Goal: Task Accomplishment & Management: Complete application form

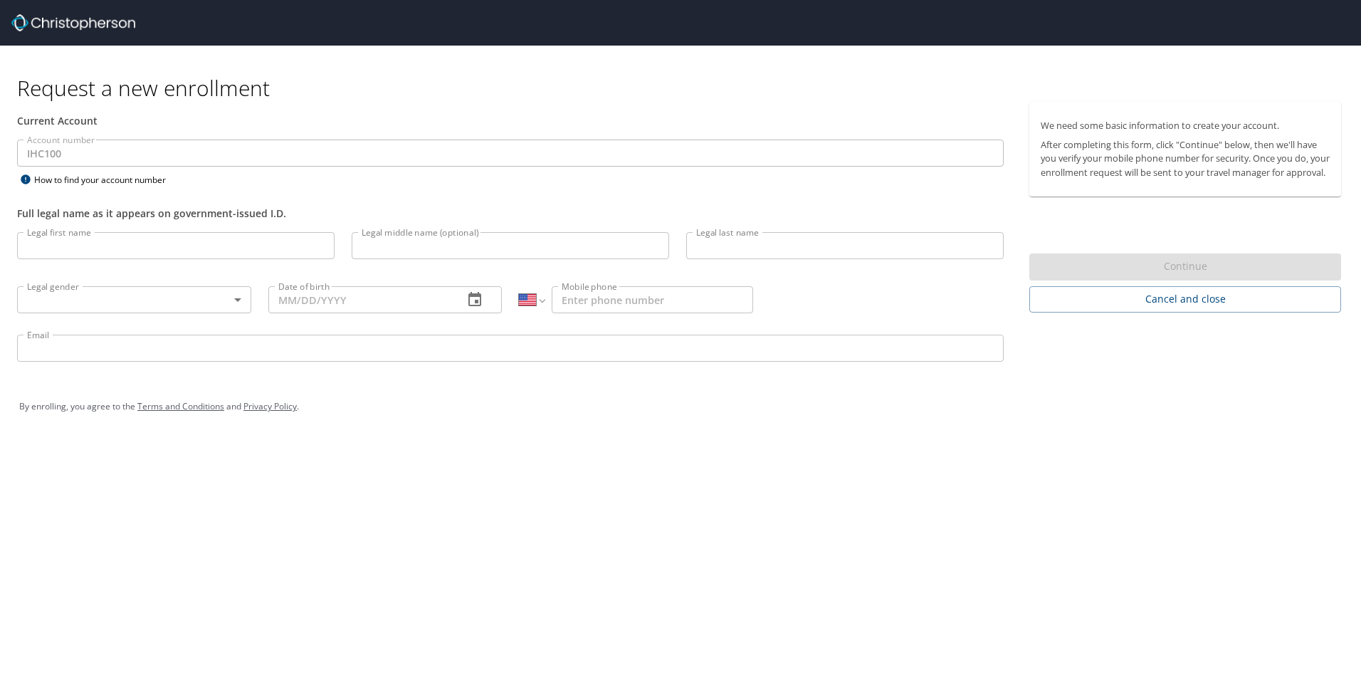
select select "US"
click at [136, 252] on input "Legal first name" at bounding box center [175, 245] width 317 height 27
select select "US"
click at [232, 252] on input "Legal first name" at bounding box center [175, 245] width 317 height 27
type input "[PERSON_NAME]"
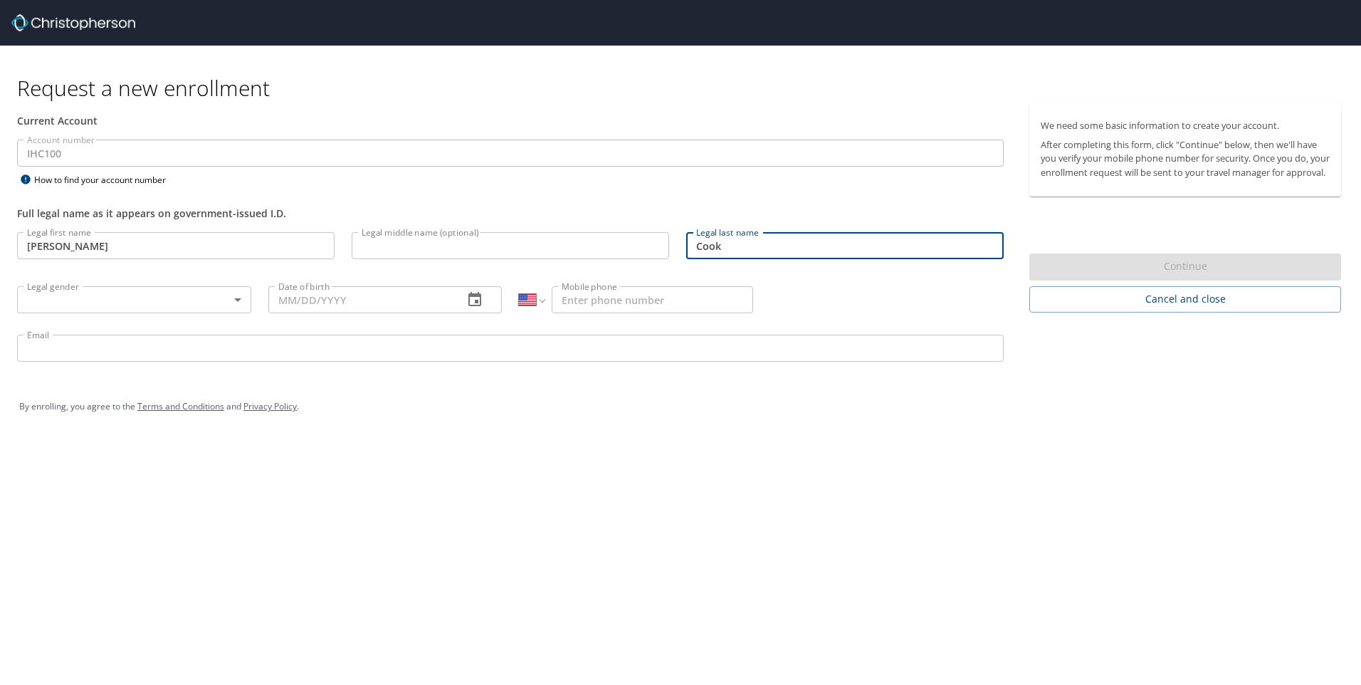
type input "Cook"
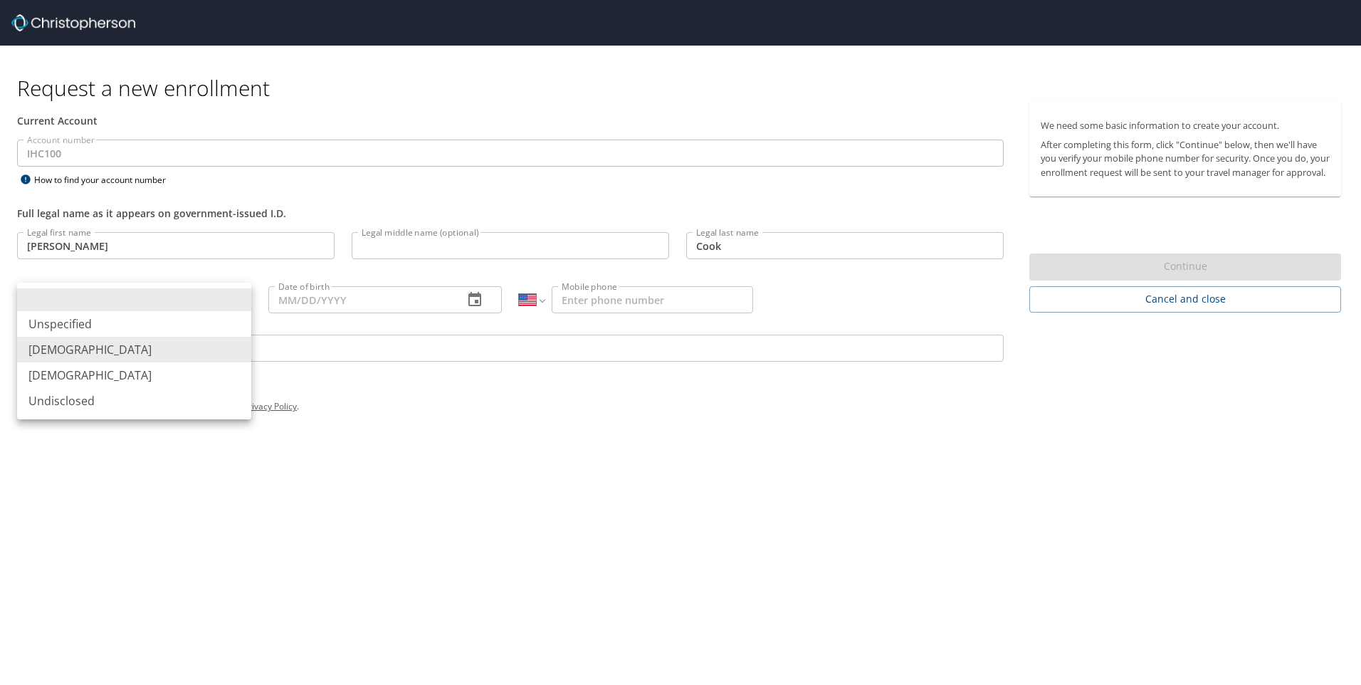
type input "[DEMOGRAPHIC_DATA]"
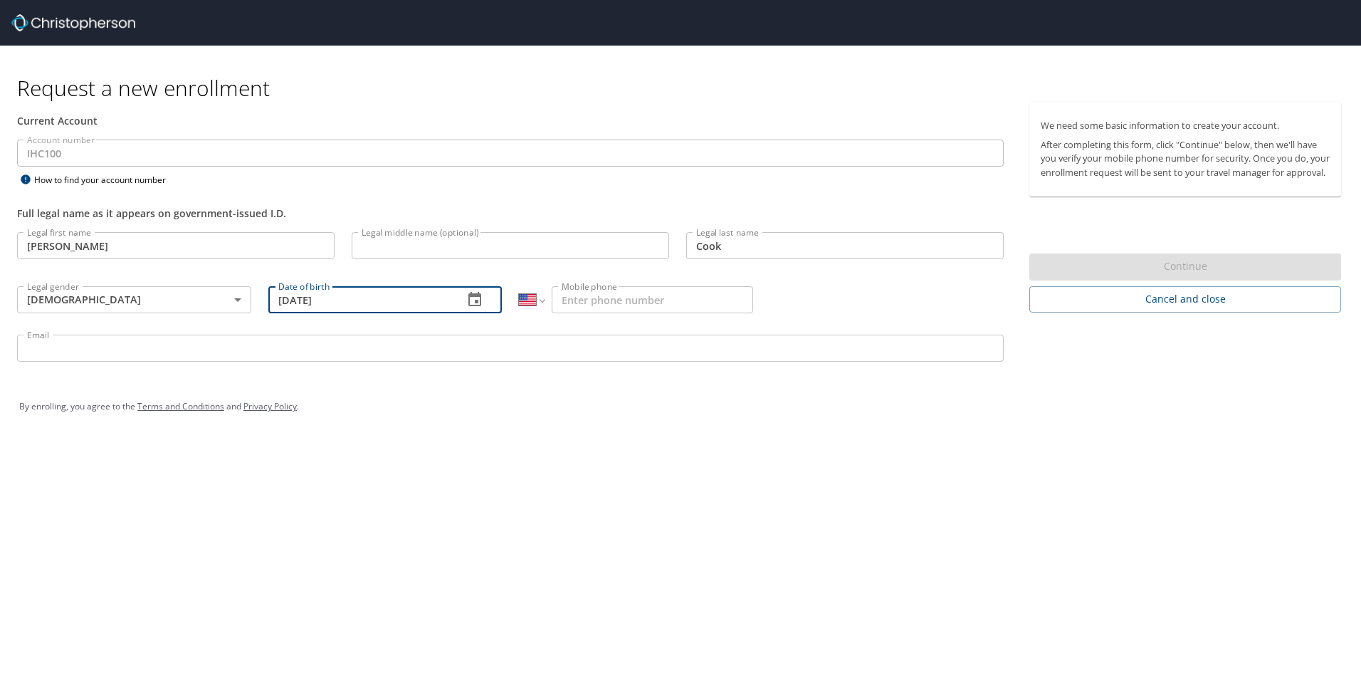
type input "[DATE]"
type input "[PHONE_NUMBER]"
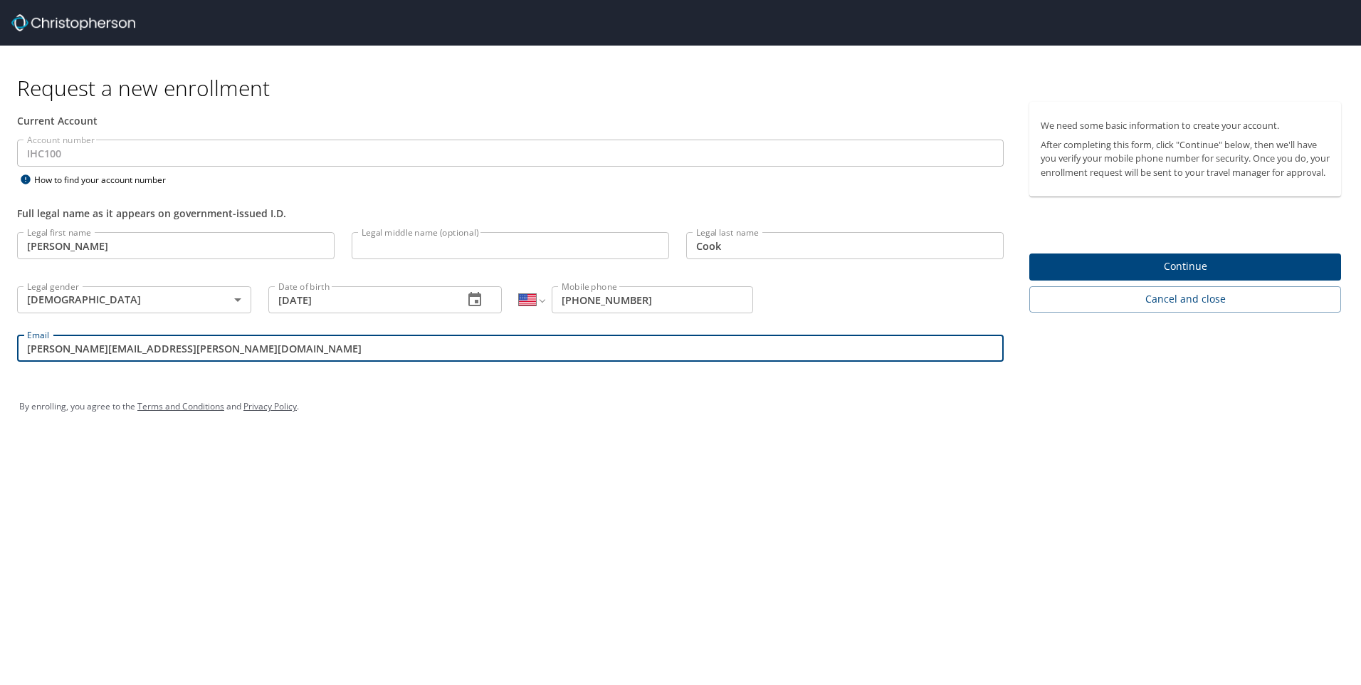
type input "[PERSON_NAME][EMAIL_ADDRESS][PERSON_NAME][DOMAIN_NAME]"
click at [1082, 274] on span "Continue" at bounding box center [1184, 267] width 289 height 18
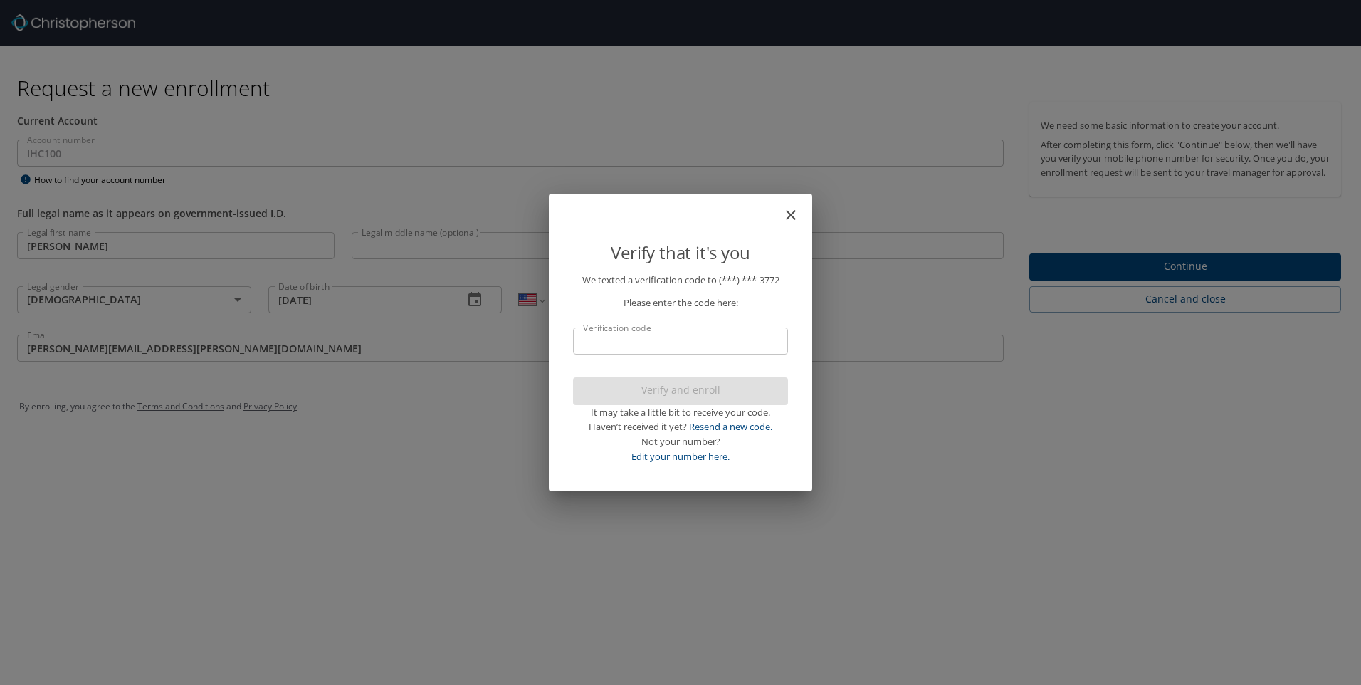
click at [731, 344] on input "Verification code" at bounding box center [680, 340] width 215 height 27
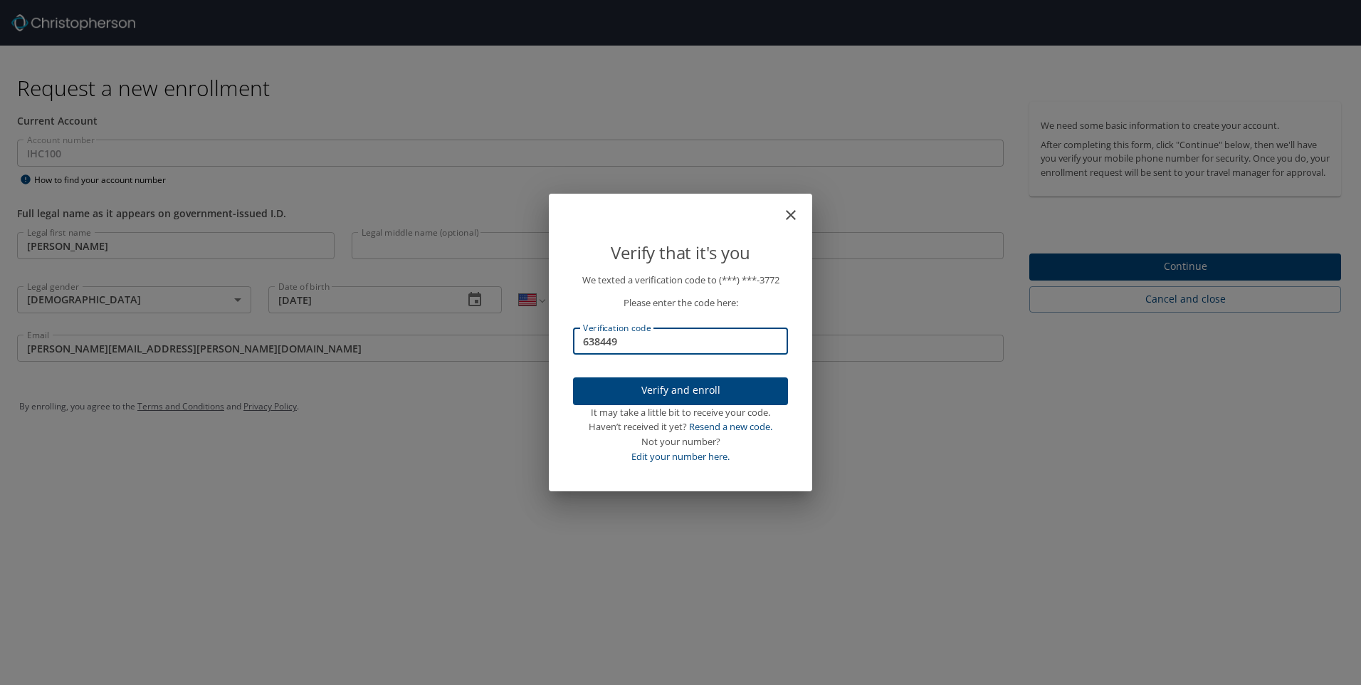
type input "638449"
click at [715, 382] on span "Verify and enroll" at bounding box center [680, 390] width 192 height 18
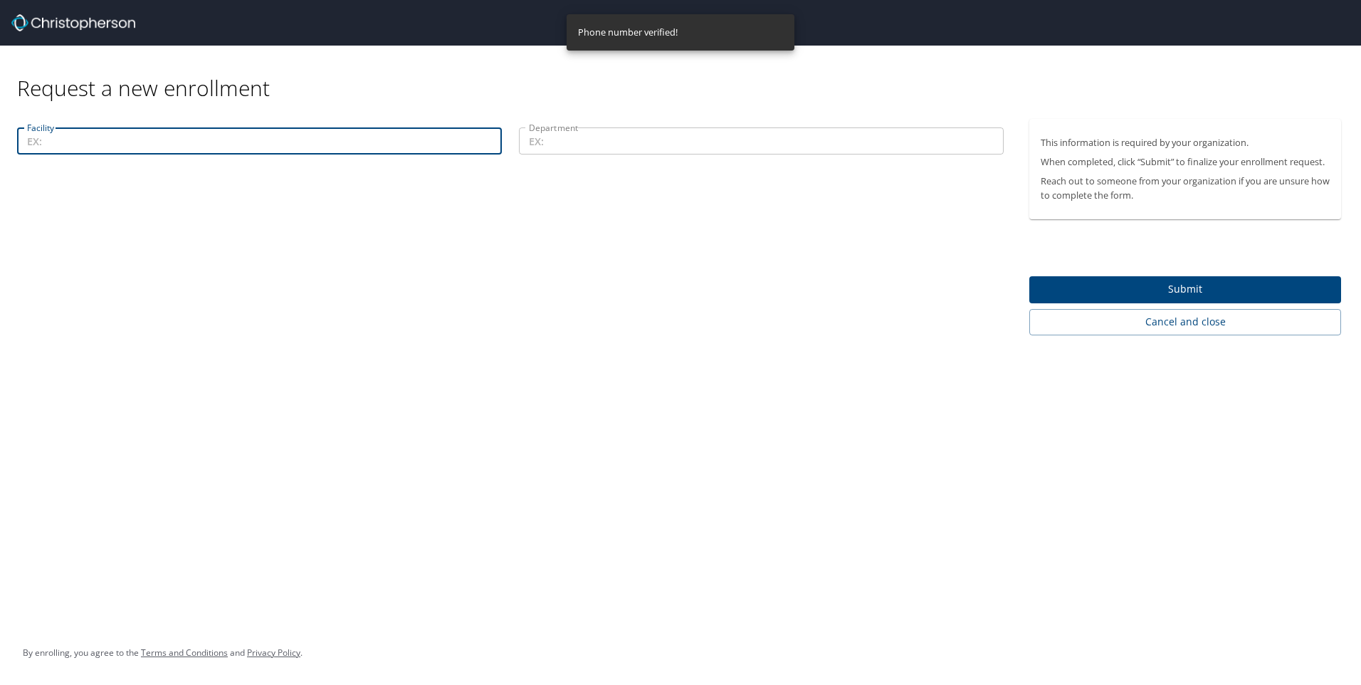
click at [492, 147] on input "Facility" at bounding box center [259, 140] width 485 height 27
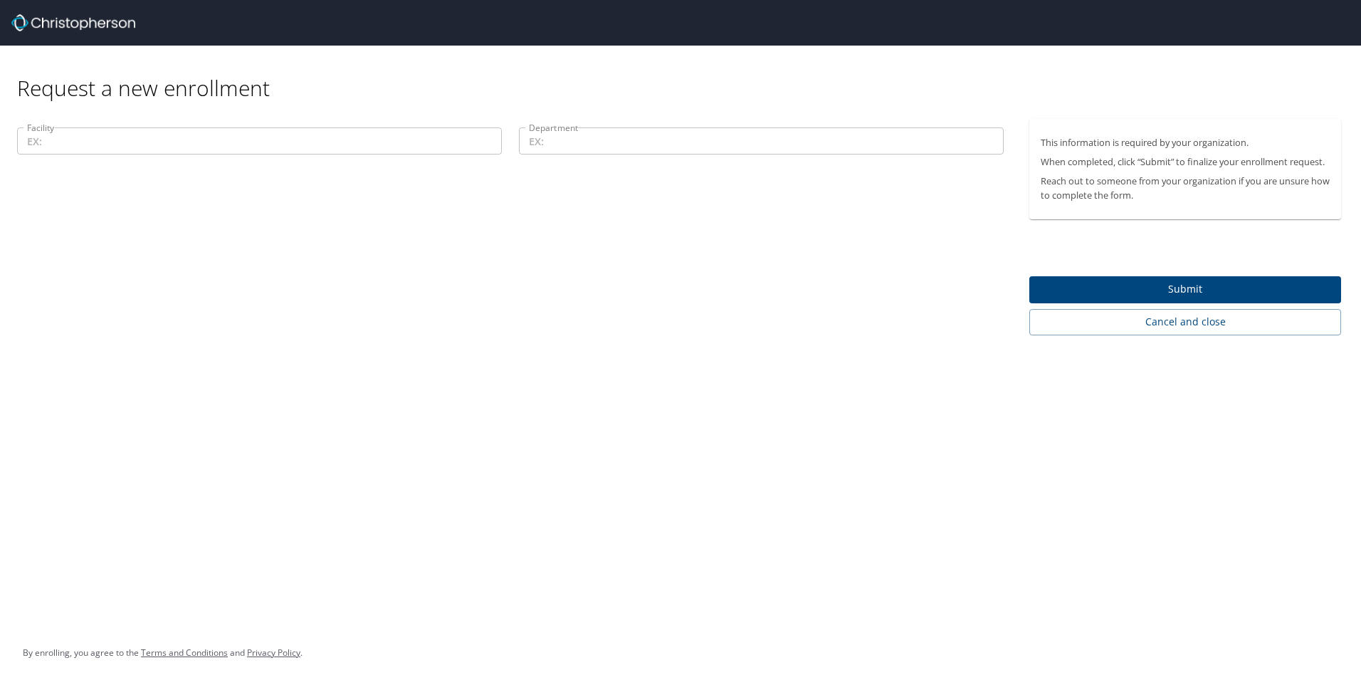
click at [185, 137] on input "Facility" at bounding box center [259, 140] width 485 height 27
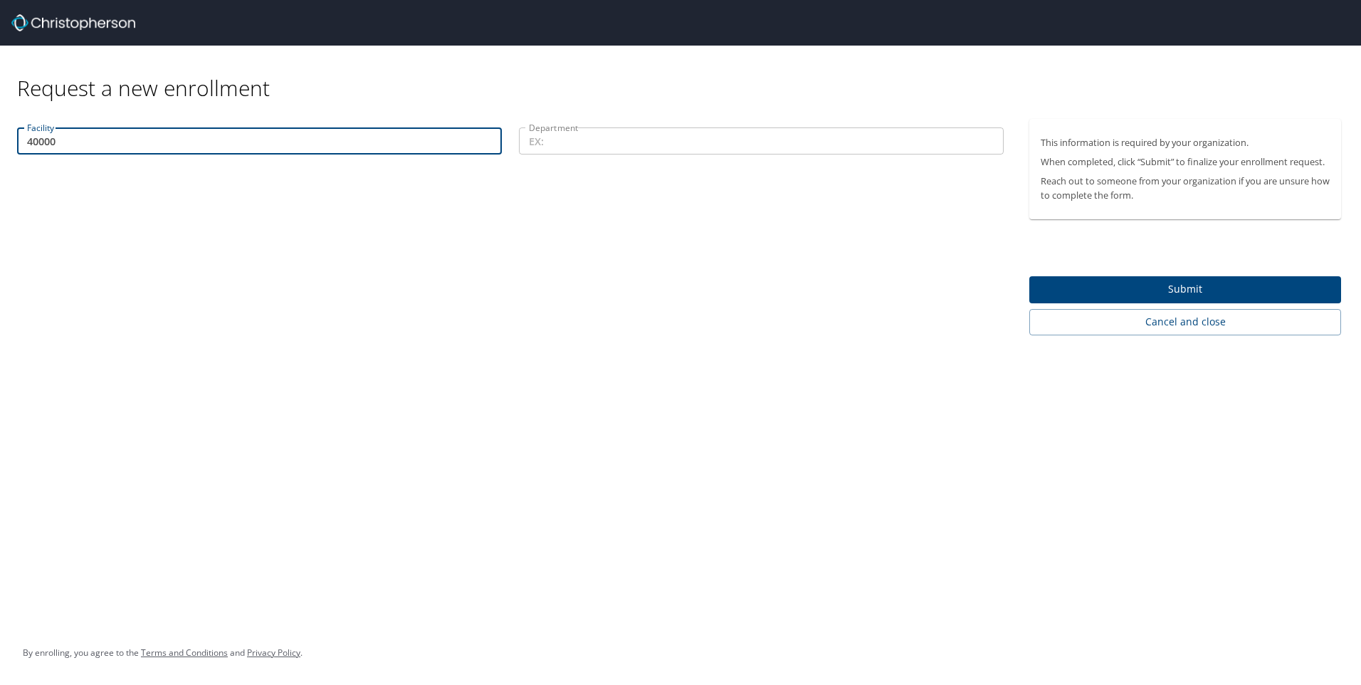
type input "40000"
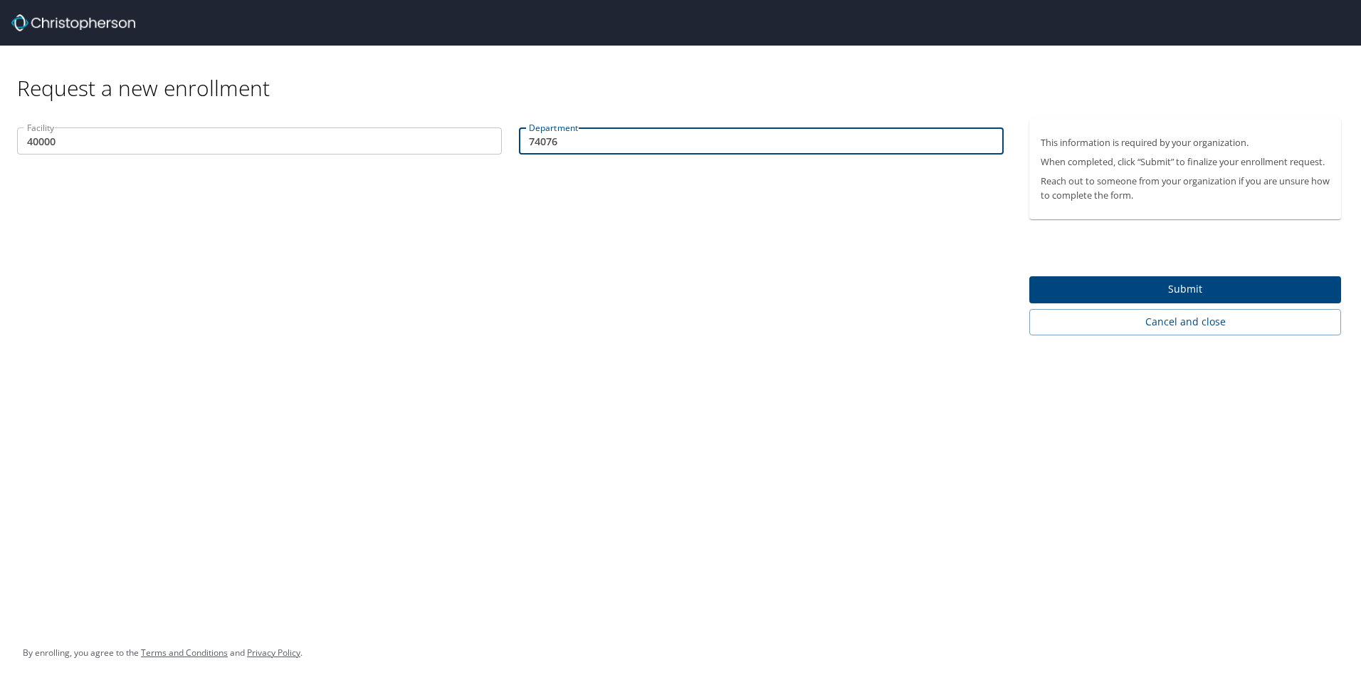
type input "74076"
click at [1257, 290] on span "Submit" at bounding box center [1184, 289] width 289 height 18
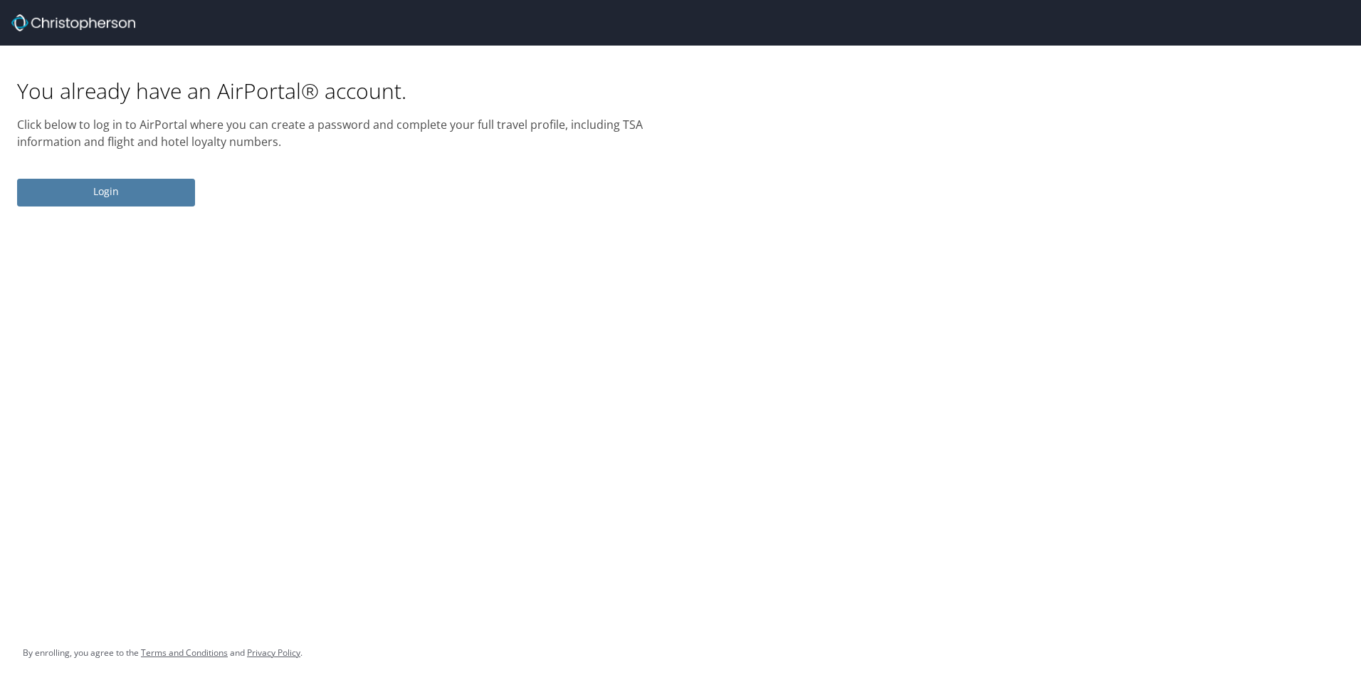
click at [161, 194] on span "Login" at bounding box center [105, 192] width 155 height 18
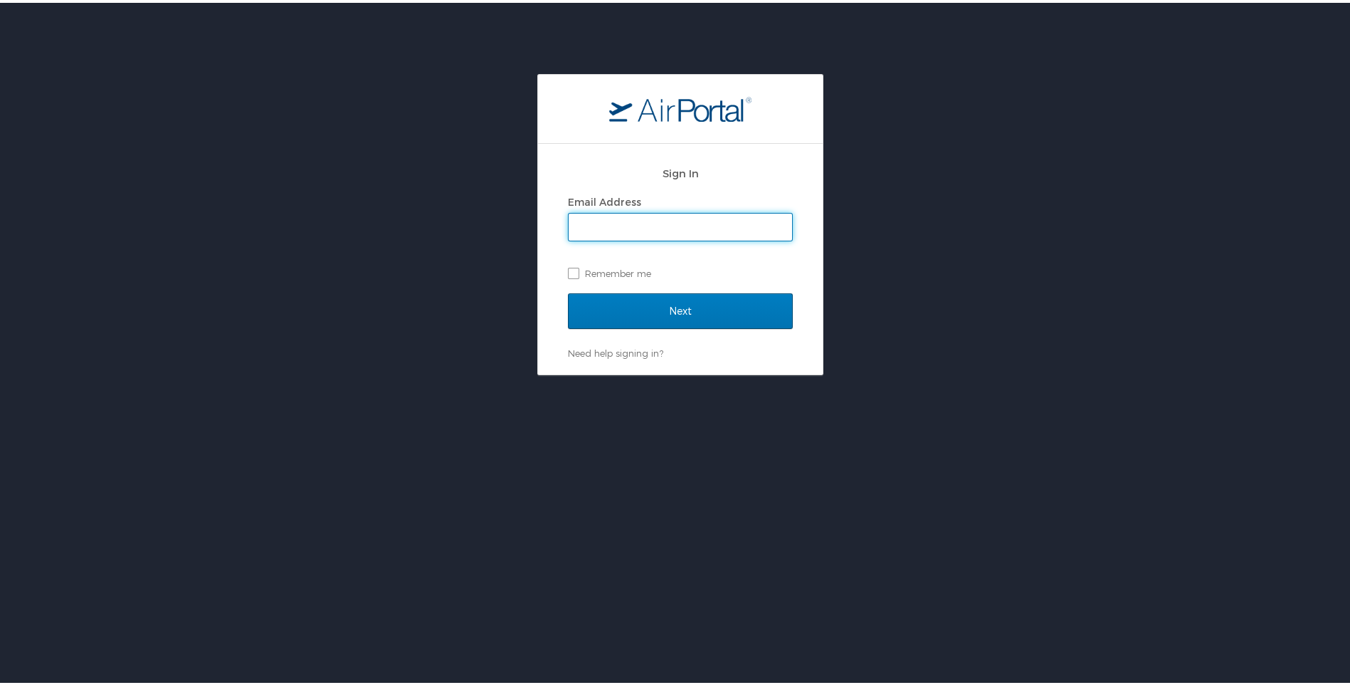
click at [596, 226] on input "Email Address" at bounding box center [680, 224] width 223 height 27
type input "[PERSON_NAME][EMAIL_ADDRESS][PERSON_NAME][DOMAIN_NAME]"
click at [568, 290] on input "Next" at bounding box center [680, 308] width 225 height 36
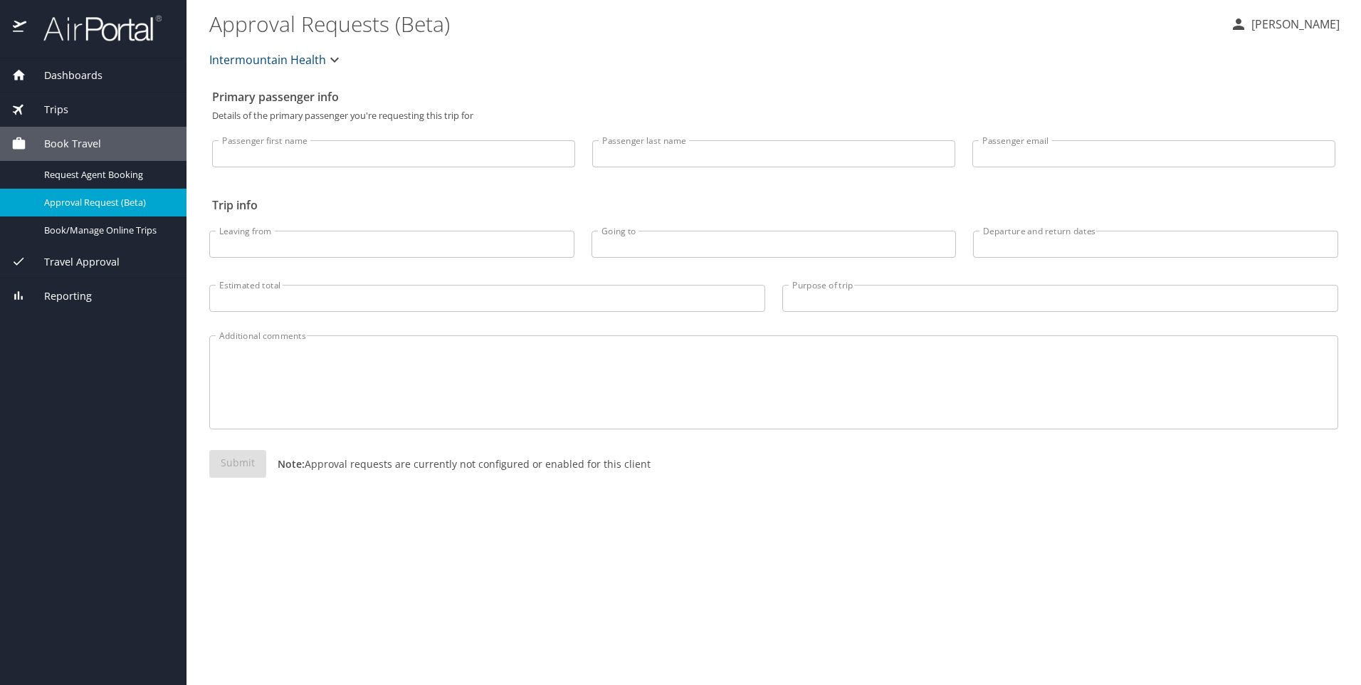
click at [1289, 26] on p "Travis Cook" at bounding box center [1293, 24] width 93 height 17
click at [1260, 105] on li "View travel profile" at bounding box center [1279, 107] width 145 height 26
